Goal: Information Seeking & Learning: Learn about a topic

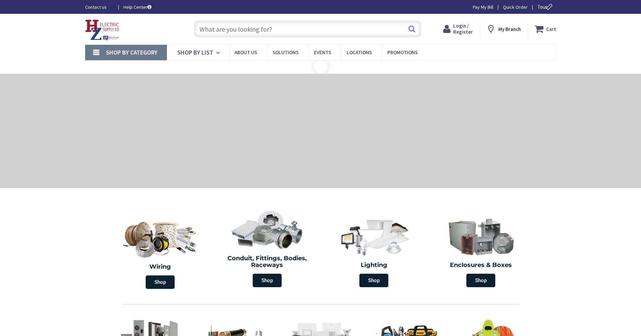
type input "gymnasium lights"
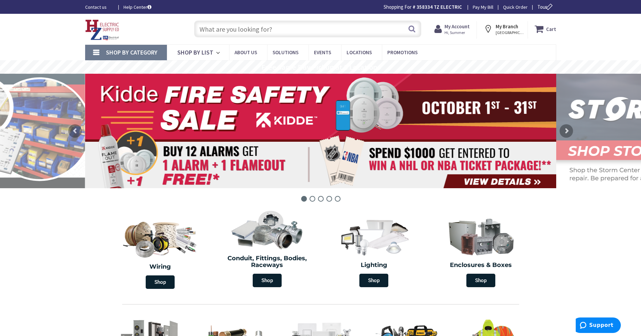
click at [291, 30] on input "text" at bounding box center [307, 29] width 227 height 17
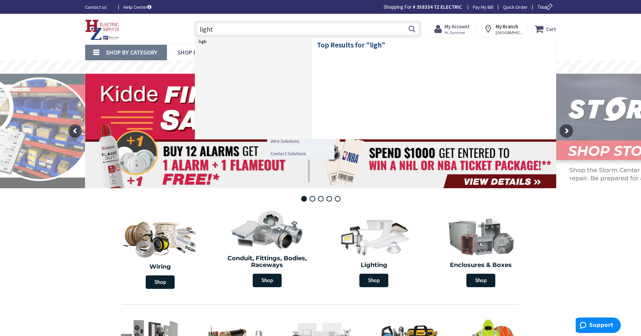
type input "lights"
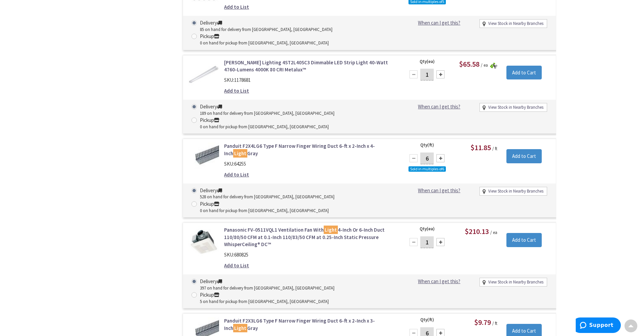
scroll to position [3364, 0]
